Goal: Task Accomplishment & Management: Check status

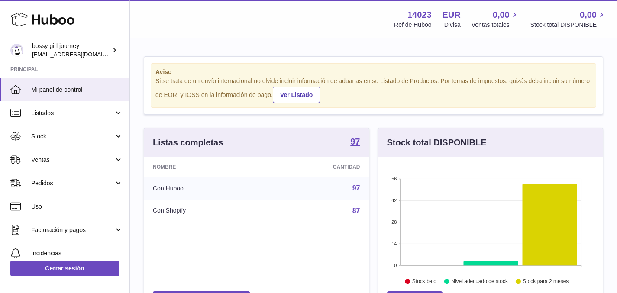
scroll to position [135, 224]
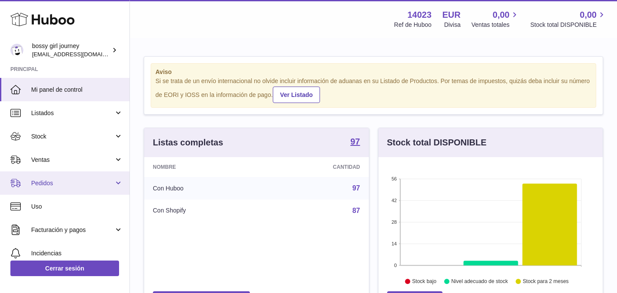
click at [49, 185] on span "Pedidos" at bounding box center [72, 183] width 83 height 8
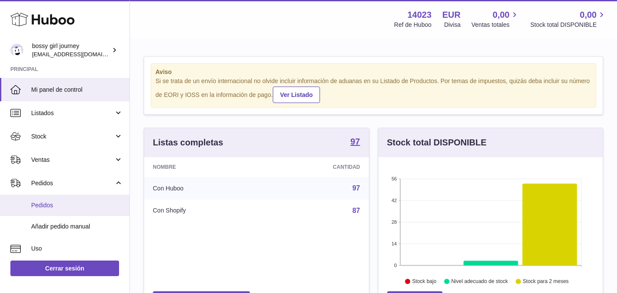
click at [55, 199] on link "Pedidos" at bounding box center [65, 205] width 130 height 21
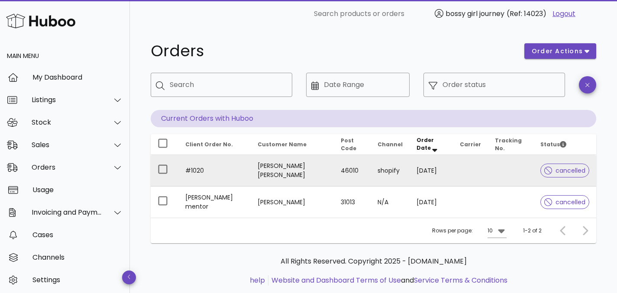
scroll to position [2, 0]
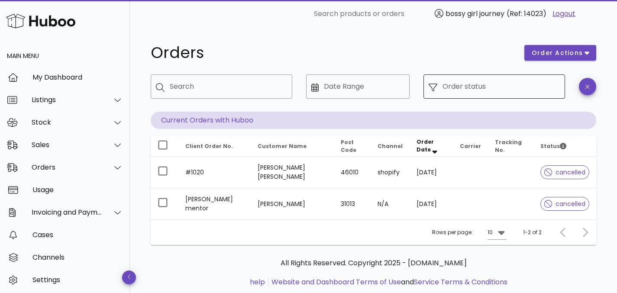
click at [433, 91] on icon at bounding box center [433, 87] width 9 height 9
click at [462, 84] on input "Order status" at bounding box center [501, 87] width 117 height 14
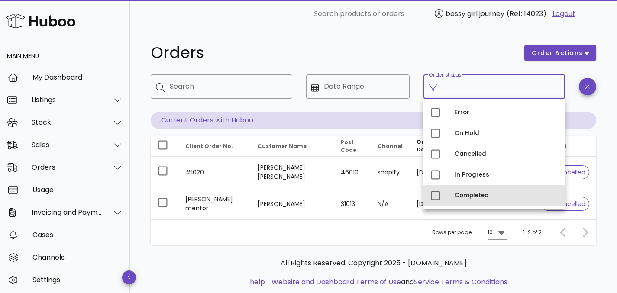
click at [473, 194] on div "Completed" at bounding box center [507, 195] width 104 height 7
type input "**********"
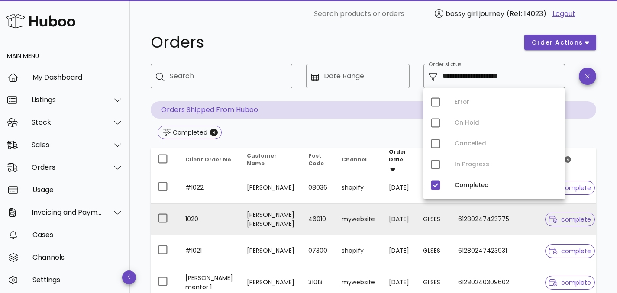
scroll to position [14, 0]
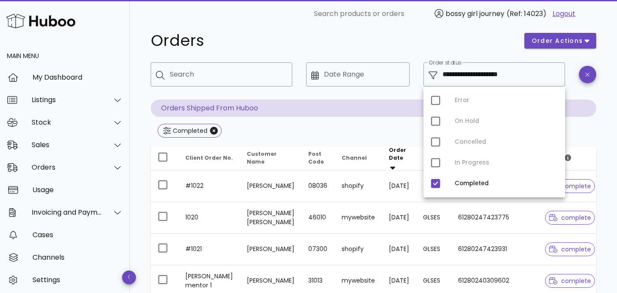
click at [355, 127] on div "Completed" at bounding box center [374, 132] width 446 height 16
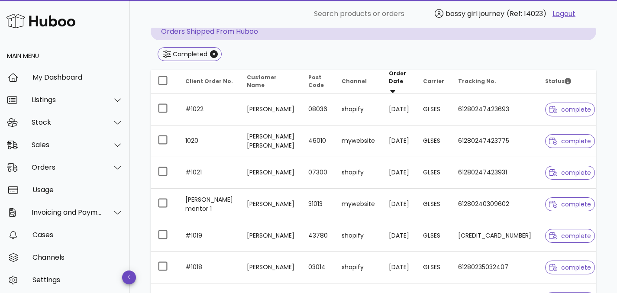
scroll to position [92, 0]
